Goal: Task Accomplishment & Management: Use online tool/utility

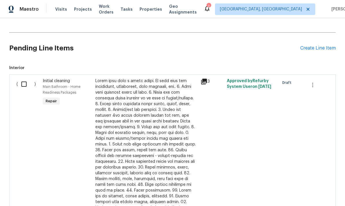
scroll to position [249, 0]
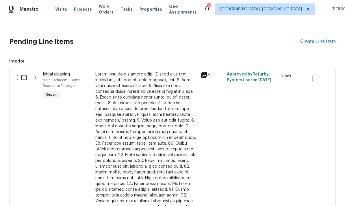
click at [21, 72] on input "checkbox" at bounding box center [26, 78] width 16 height 12
checkbox input "true"
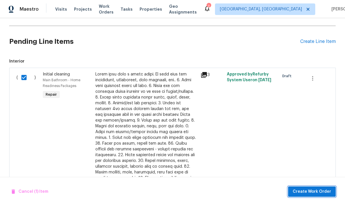
click at [314, 191] on span "Create Work Order" at bounding box center [311, 192] width 38 height 7
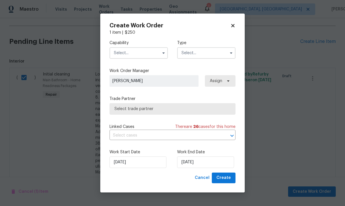
click at [150, 54] on input "text" at bounding box center [138, 53] width 58 height 12
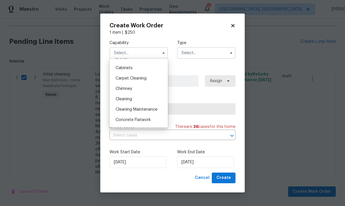
scroll to position [54, 0]
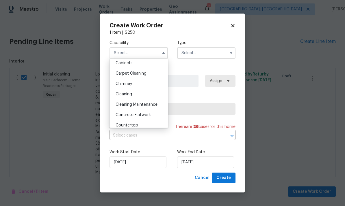
click at [148, 96] on div "Cleaning" at bounding box center [138, 94] width 55 height 10
type input "Cleaning"
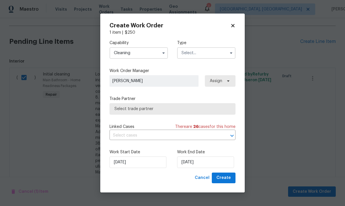
click at [215, 53] on input "text" at bounding box center [206, 53] width 58 height 12
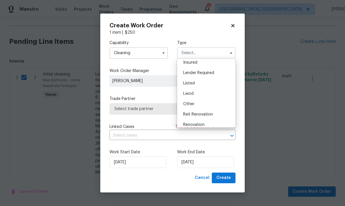
scroll to position [34, 0]
click at [202, 85] on div "Listed" at bounding box center [205, 83] width 55 height 10
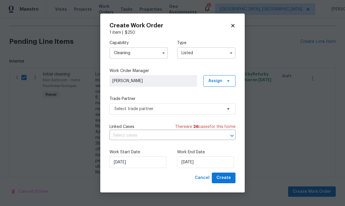
type input "Listed"
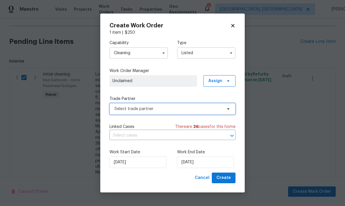
click at [198, 110] on span "Select trade partner" at bounding box center [168, 109] width 108 height 6
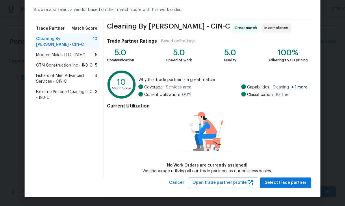
scroll to position [25, 0]
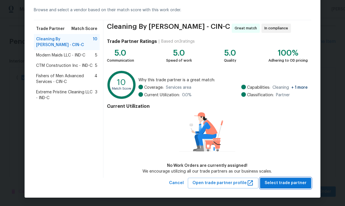
click at [291, 188] on button "Select trade partner" at bounding box center [285, 183] width 51 height 11
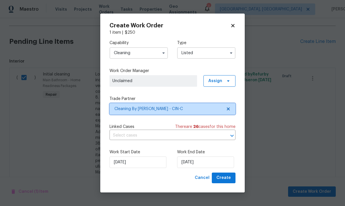
scroll to position [0, 0]
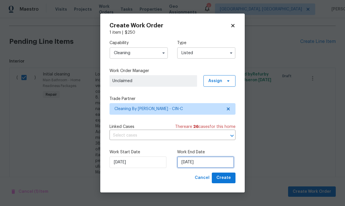
click at [200, 164] on input "[DATE]" at bounding box center [205, 163] width 57 height 12
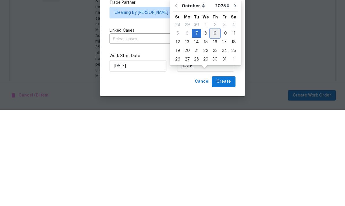
click at [213, 126] on div "9" at bounding box center [214, 130] width 9 height 8
type input "[DATE]"
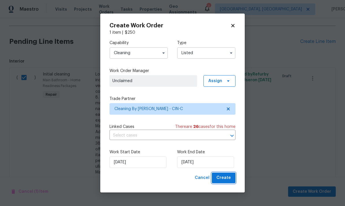
click at [227, 178] on span "Create" at bounding box center [223, 178] width 14 height 7
checkbox input "false"
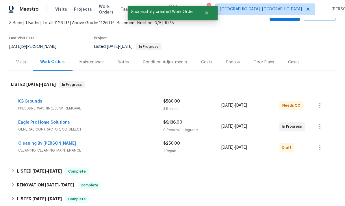
scroll to position [42, 0]
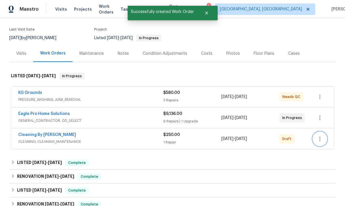
click at [321, 136] on icon "button" at bounding box center [319, 139] width 7 height 7
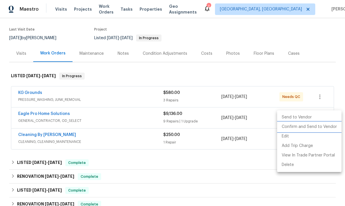
click at [313, 127] on li "Confirm and Send to Vendor" at bounding box center [309, 127] width 64 height 10
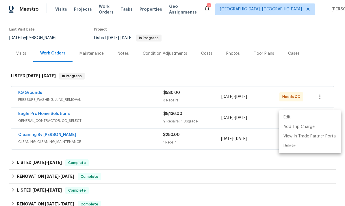
click at [61, 75] on div at bounding box center [172, 103] width 345 height 206
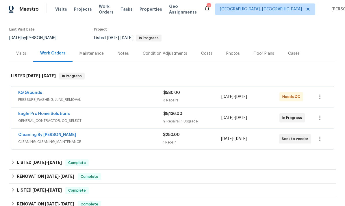
click at [41, 91] on link "KG Grounds" at bounding box center [30, 93] width 24 height 4
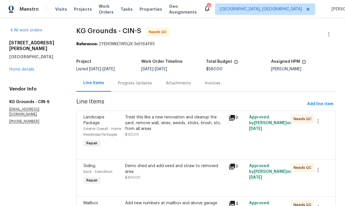
click at [171, 127] on div "Treat this like a new renovation and cleanup the yard, remove wall, vines, weed…" at bounding box center [175, 123] width 100 height 17
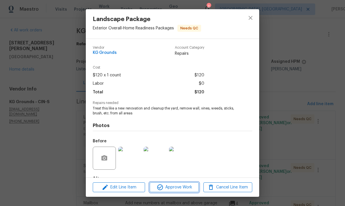
click at [180, 187] on span "Approve Work" at bounding box center [173, 187] width 45 height 7
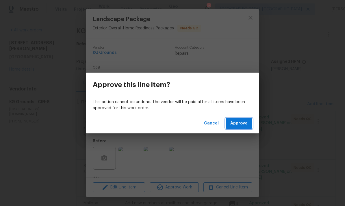
click at [244, 119] on button "Approve" at bounding box center [239, 123] width 27 height 11
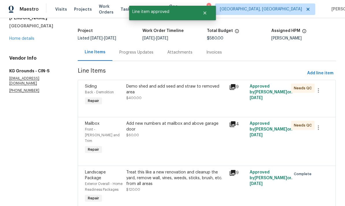
scroll to position [30, 0]
